Goal: Task Accomplishment & Management: Manage account settings

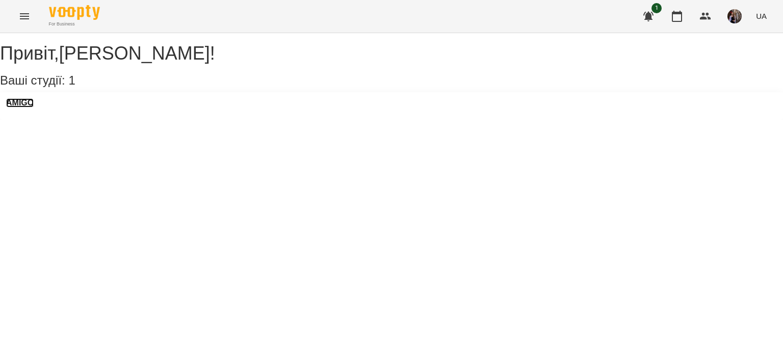
click at [34, 108] on h3 "AMIGO" at bounding box center [20, 102] width 28 height 9
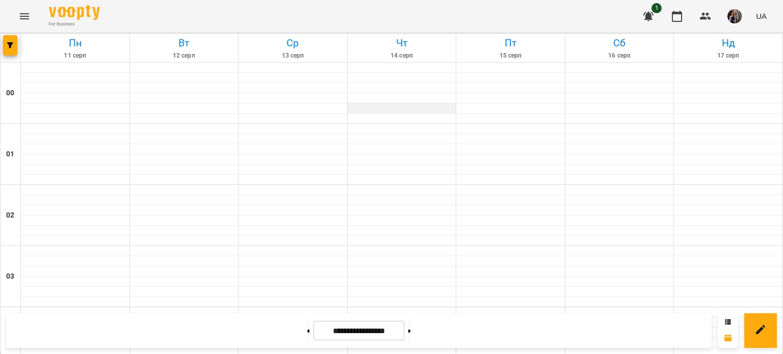
scroll to position [643, 0]
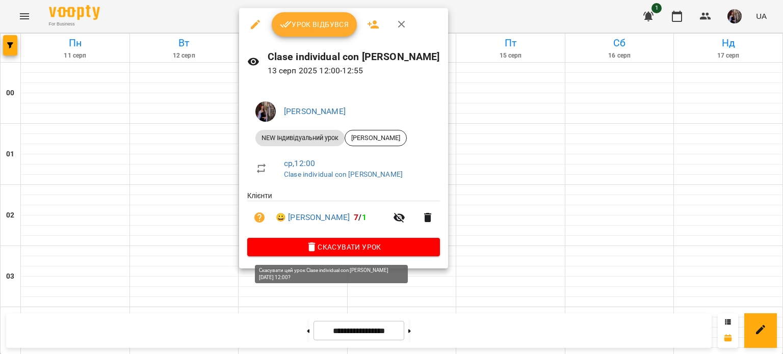
click at [338, 254] on button "Скасувати Урок" at bounding box center [343, 247] width 193 height 18
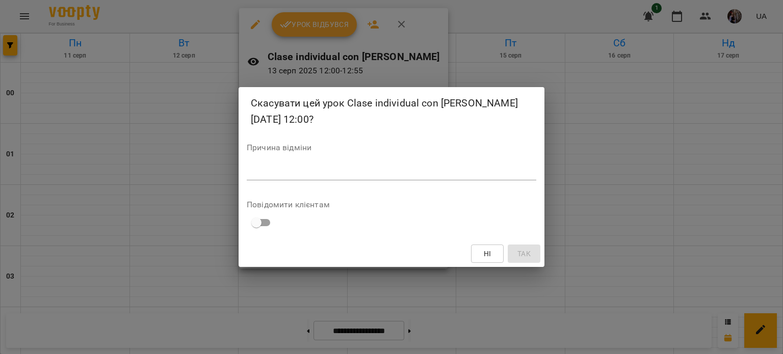
click at [307, 176] on textarea at bounding box center [392, 172] width 290 height 10
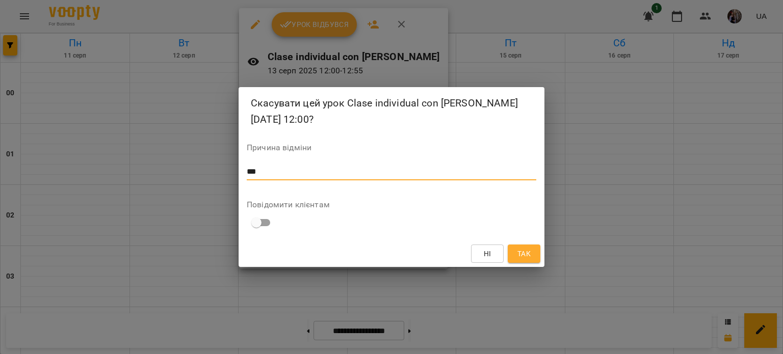
type textarea "***"
click at [530, 256] on span "Так" at bounding box center [524, 254] width 13 height 12
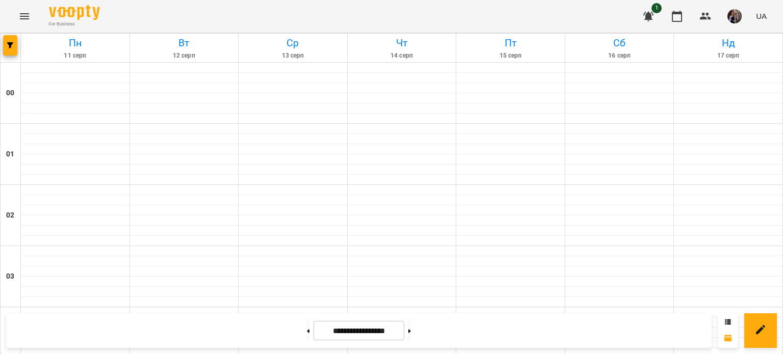
scroll to position [881, 0]
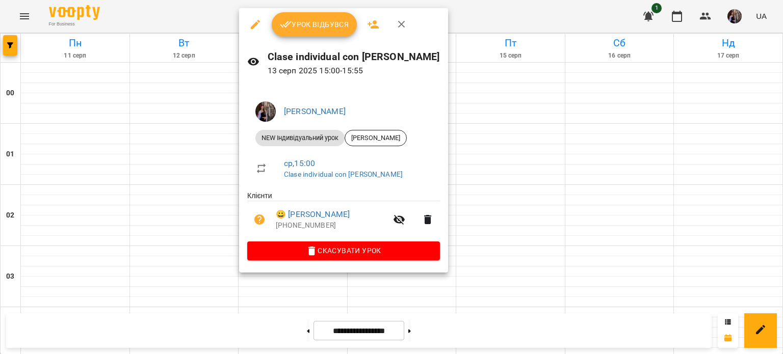
click at [311, 244] on button "Скасувати Урок" at bounding box center [343, 251] width 193 height 18
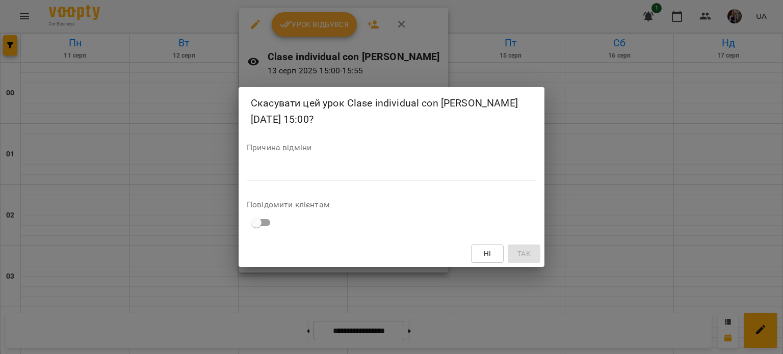
click at [304, 165] on div "*" at bounding box center [392, 172] width 290 height 16
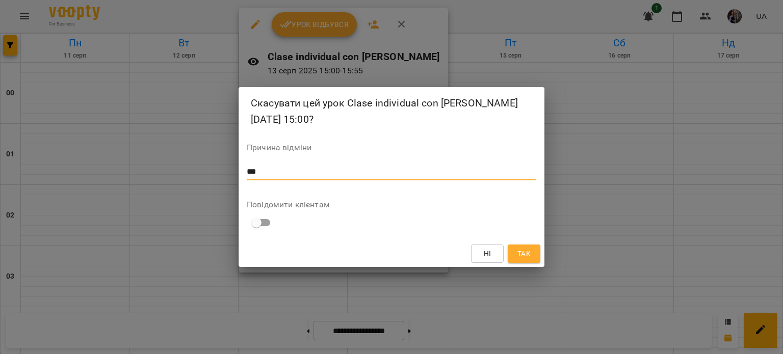
type textarea "***"
click at [520, 249] on span "Так" at bounding box center [524, 254] width 13 height 12
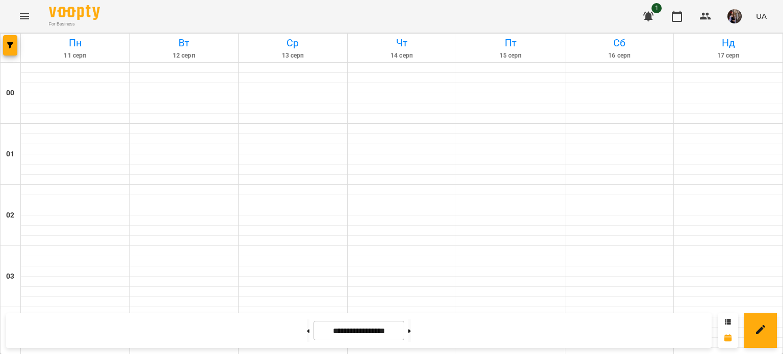
scroll to position [1063, 0]
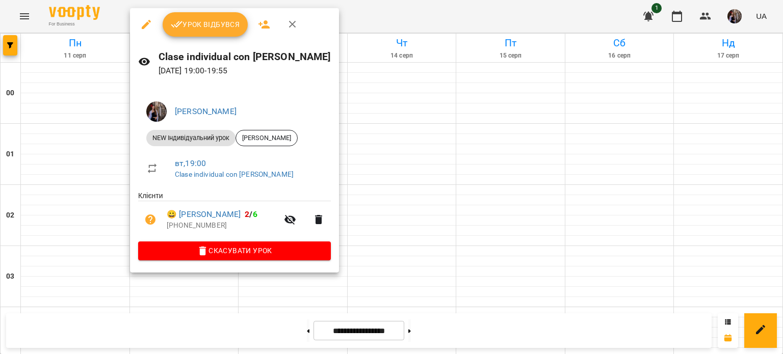
click at [203, 30] on span "Урок відбувся" at bounding box center [205, 24] width 69 height 12
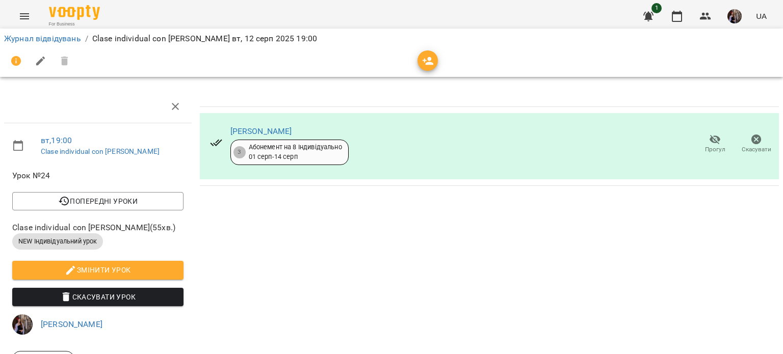
click at [431, 68] on button "button" at bounding box center [428, 60] width 20 height 20
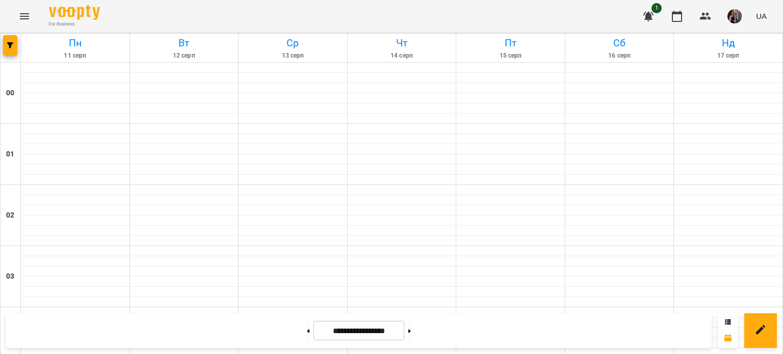
scroll to position [927, 0]
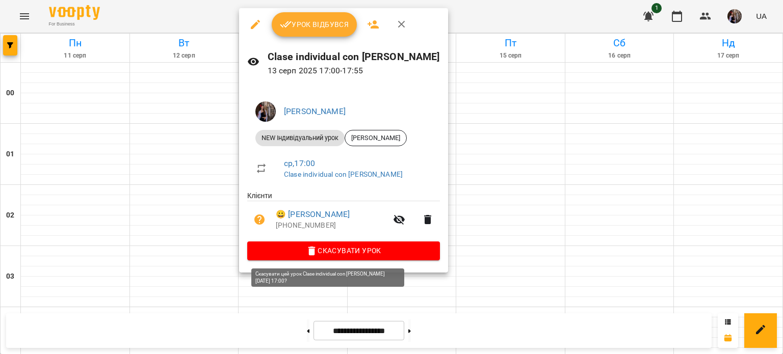
click at [329, 251] on span "Скасувати Урок" at bounding box center [344, 251] width 176 height 12
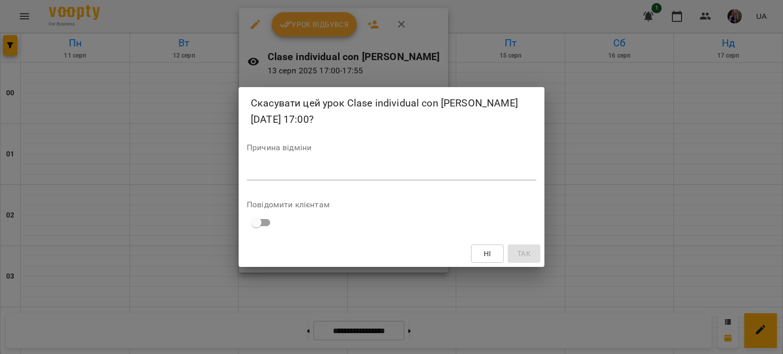
click at [302, 166] on div "*" at bounding box center [392, 172] width 290 height 16
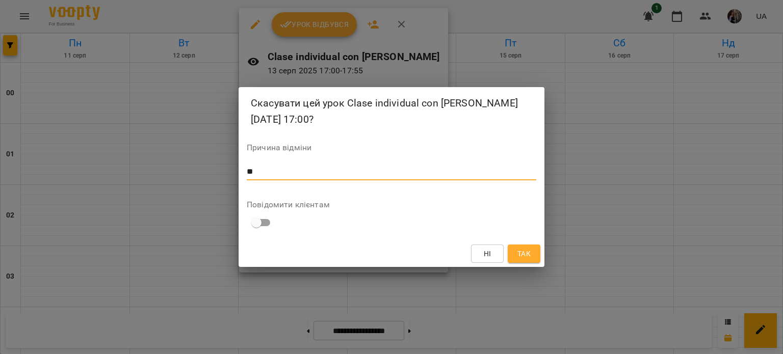
type textarea "**"
click at [522, 248] on span "Так" at bounding box center [524, 254] width 13 height 12
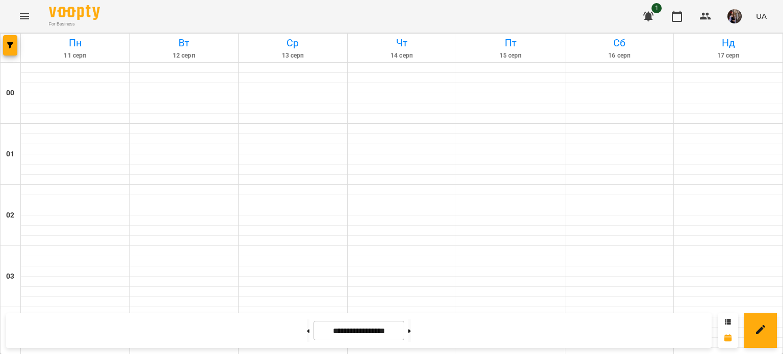
scroll to position [1162, 0]
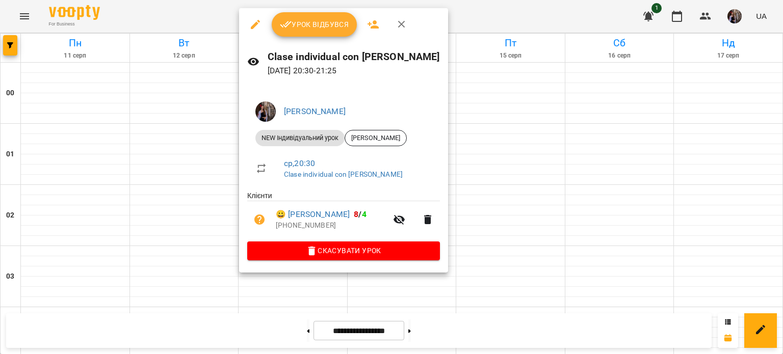
click at [336, 23] on span "Урок відбувся" at bounding box center [314, 24] width 69 height 12
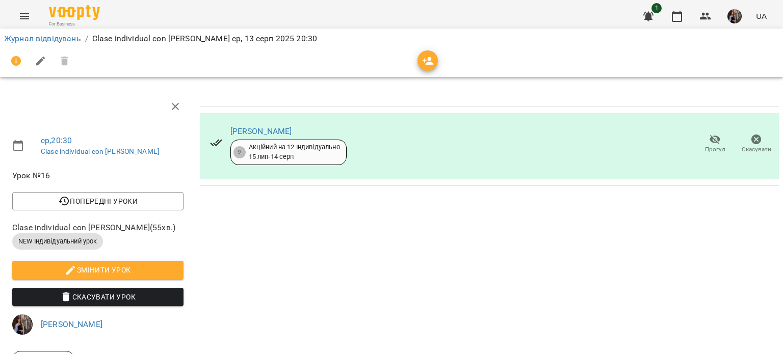
click at [434, 57] on span "button" at bounding box center [428, 61] width 20 height 12
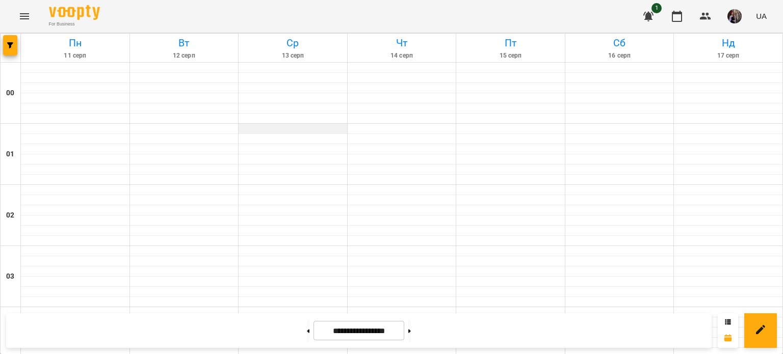
scroll to position [524, 0]
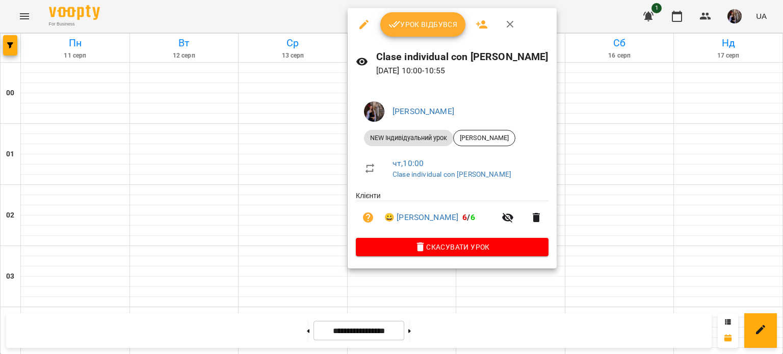
click at [404, 23] on span "Урок відбувся" at bounding box center [423, 24] width 69 height 12
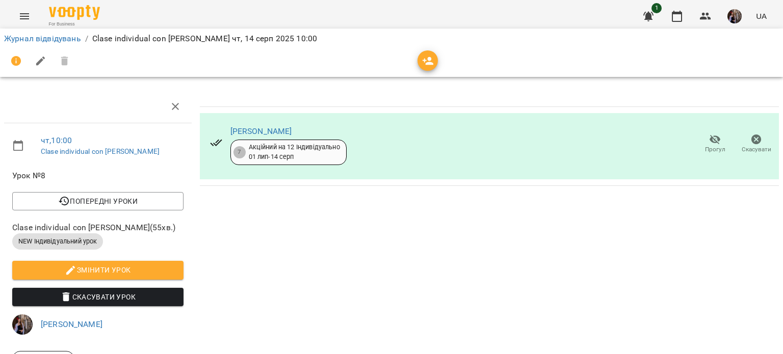
click at [428, 62] on icon "button" at bounding box center [428, 61] width 12 height 12
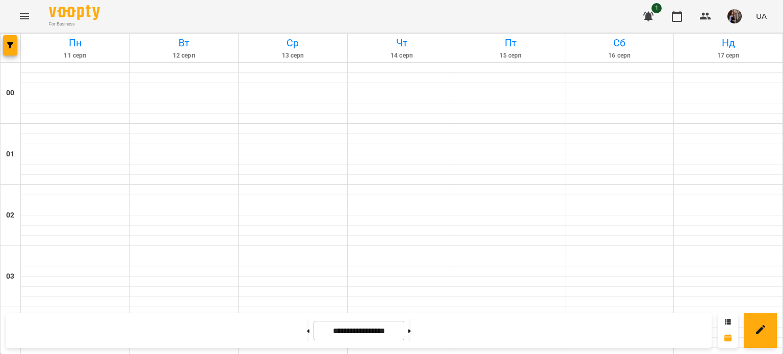
scroll to position [685, 0]
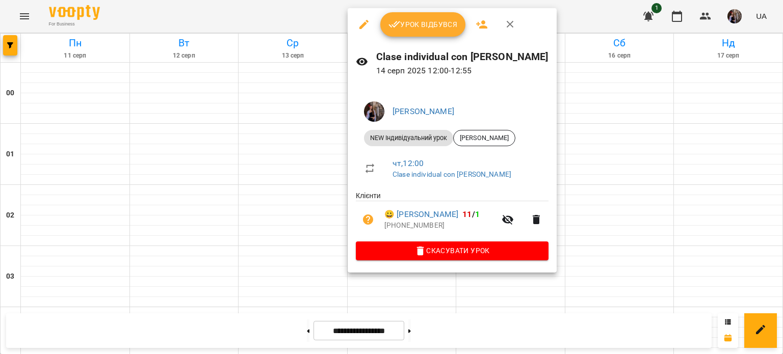
click at [416, 17] on button "Урок відбувся" at bounding box center [423, 24] width 86 height 24
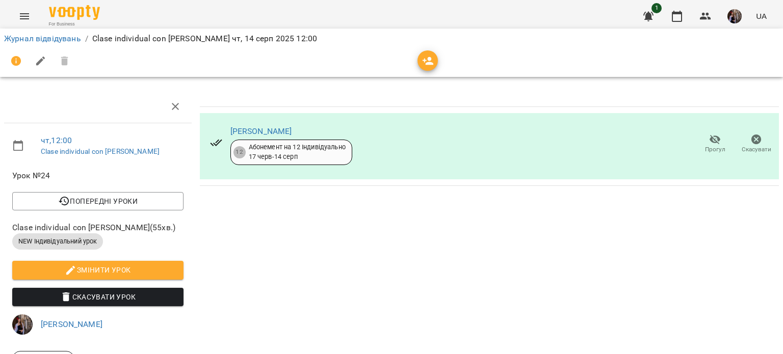
click at [424, 63] on icon "button" at bounding box center [428, 61] width 12 height 12
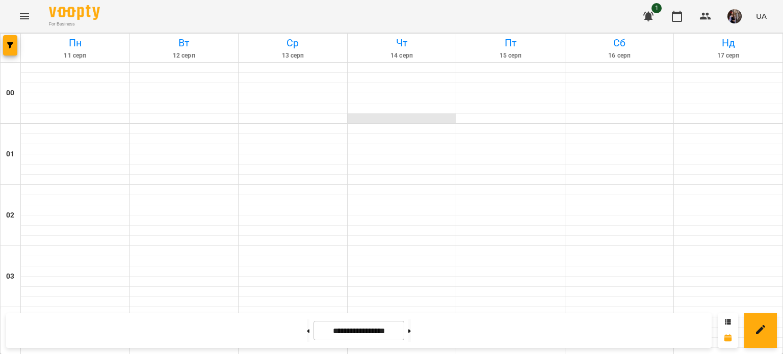
scroll to position [730, 0]
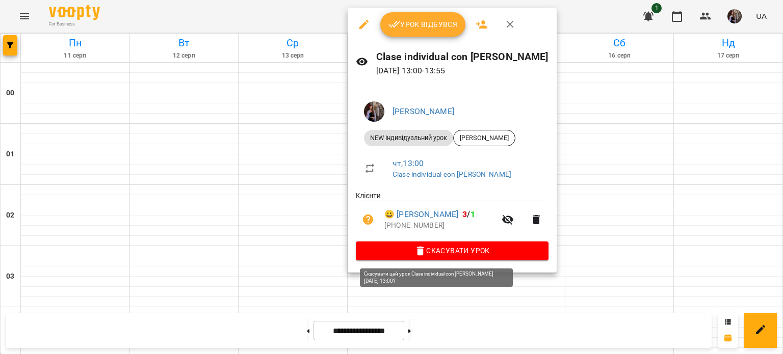
click at [435, 244] on button "Скасувати Урок" at bounding box center [452, 251] width 193 height 18
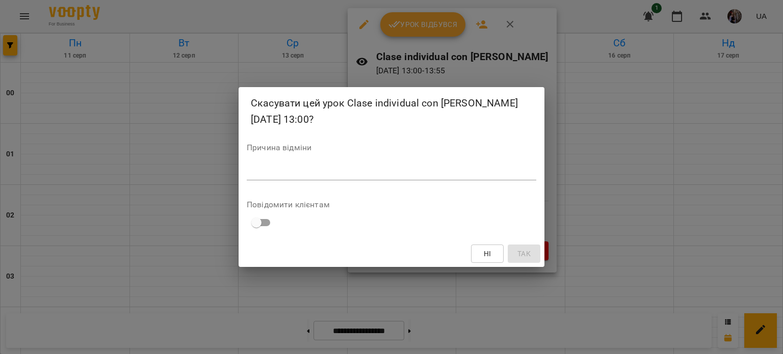
click at [396, 172] on textarea at bounding box center [392, 172] width 290 height 10
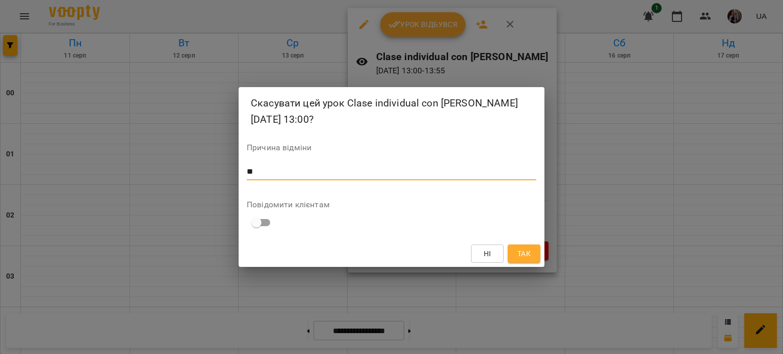
type textarea "**"
click at [526, 249] on span "Так" at bounding box center [524, 254] width 13 height 12
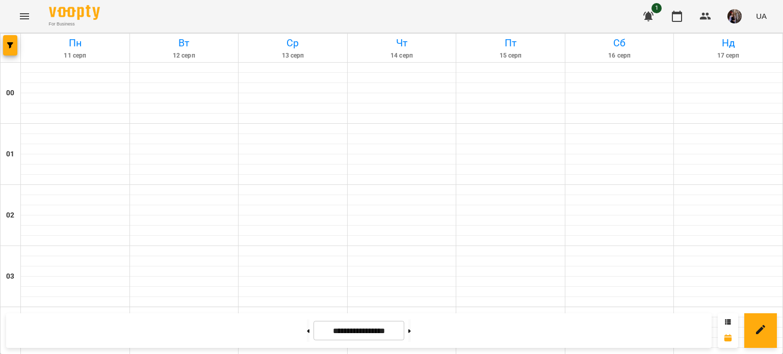
scroll to position [926, 0]
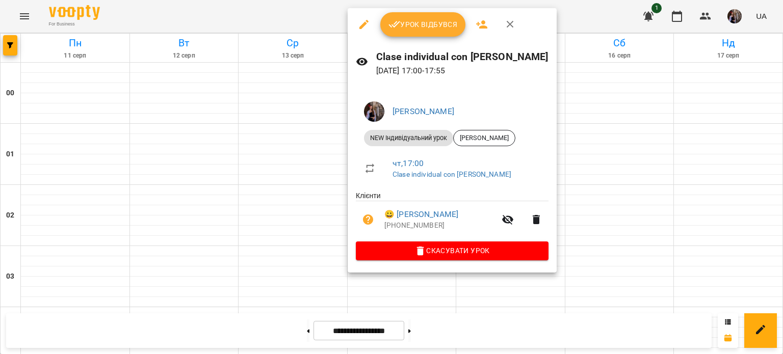
click at [373, 249] on span "Скасувати Урок" at bounding box center [452, 251] width 176 height 12
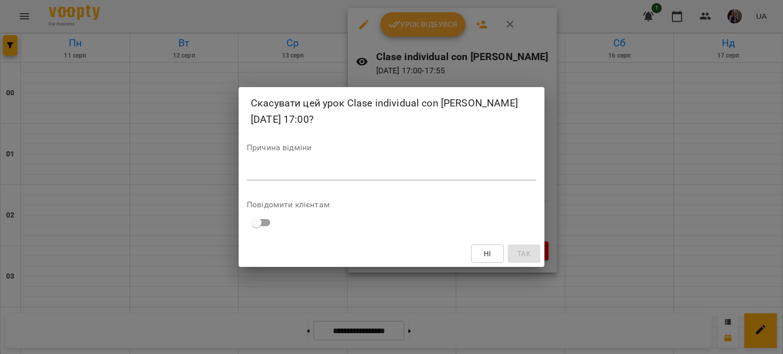
click at [373, 163] on div "Причина відміни *" at bounding box center [392, 164] width 290 height 41
click at [362, 169] on textarea at bounding box center [392, 172] width 290 height 10
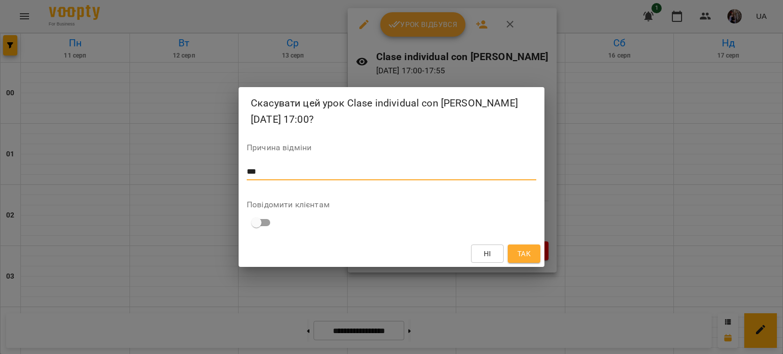
type textarea "***"
click at [529, 262] on button "Так" at bounding box center [524, 254] width 33 height 18
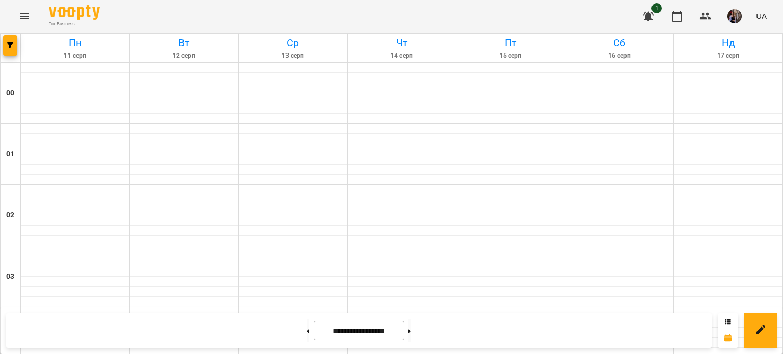
scroll to position [1077, 0]
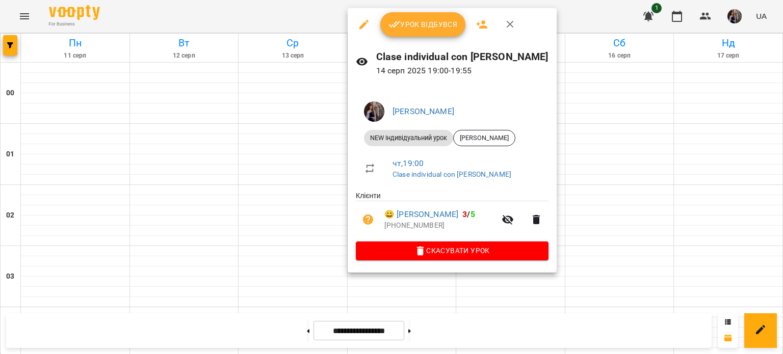
click at [300, 182] on div at bounding box center [391, 177] width 783 height 354
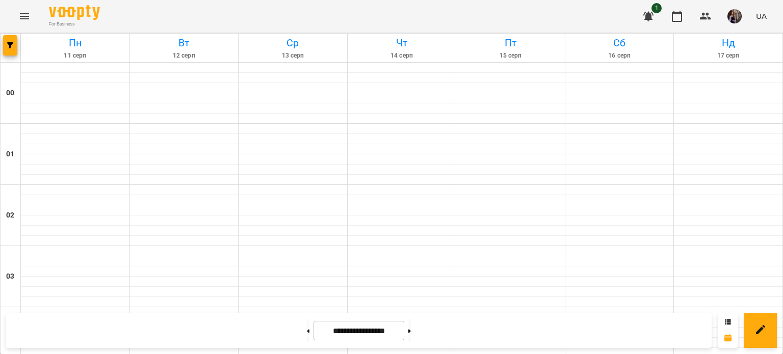
scroll to position [766, 0]
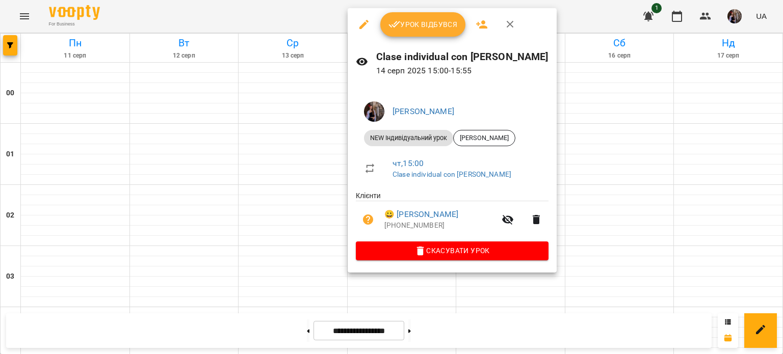
click at [398, 17] on button "Урок відбувся" at bounding box center [423, 24] width 86 height 24
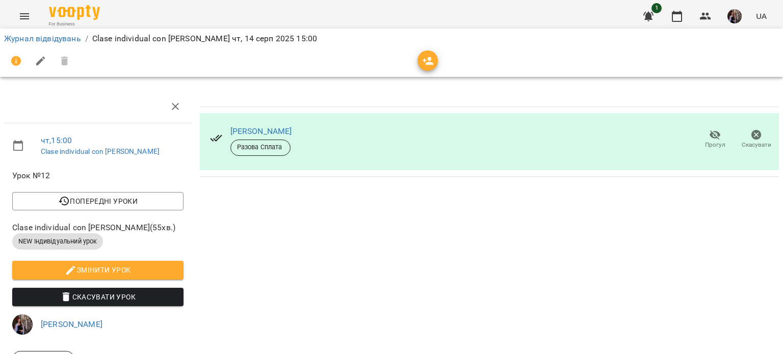
click at [420, 56] on span "button" at bounding box center [428, 61] width 20 height 12
